Goal: Check status: Check status

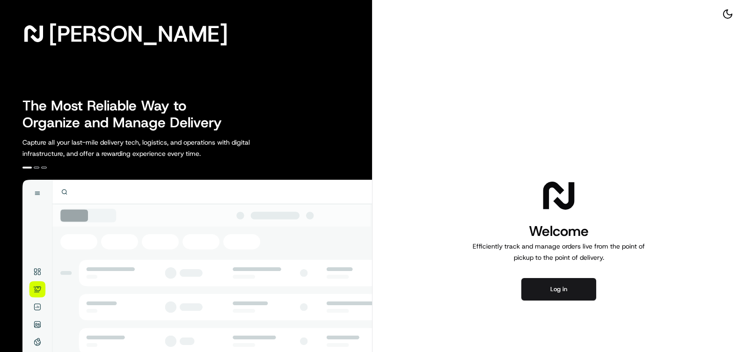
click at [563, 289] on button "Log in" at bounding box center [558, 289] width 75 height 22
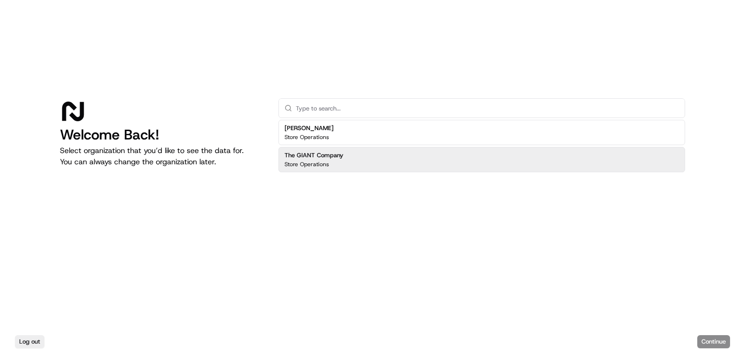
click at [356, 156] on div "The GIANT Company Store Operations" at bounding box center [481, 159] width 406 height 25
click at [710, 341] on button "Continue" at bounding box center [713, 341] width 33 height 13
